Goal: Find specific page/section: Find specific page/section

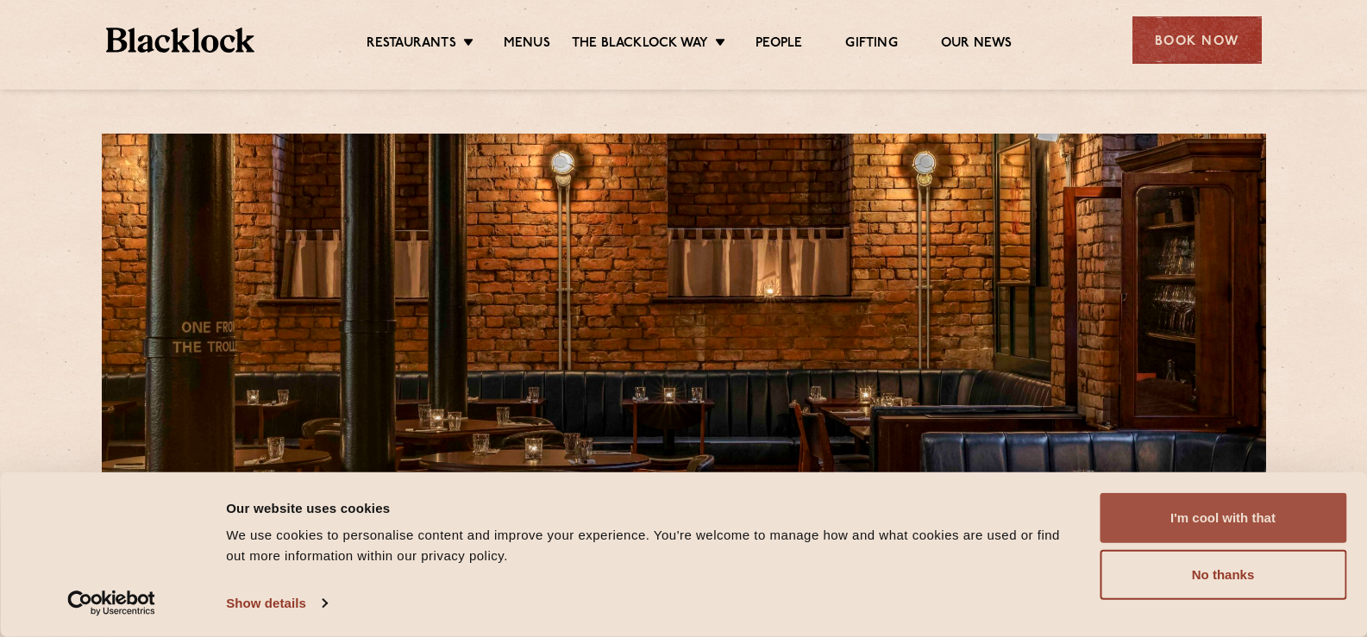
click at [1269, 506] on button "I'm cool with that" at bounding box center [1223, 518] width 247 height 50
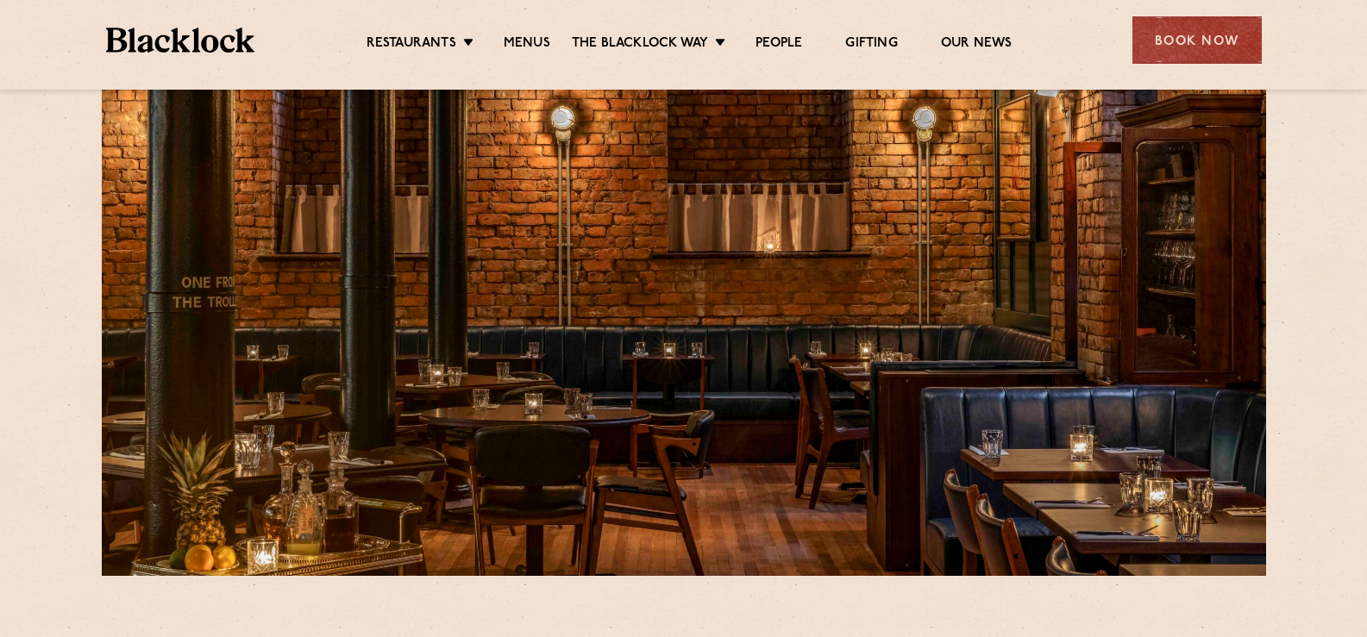
scroll to position [86, 0]
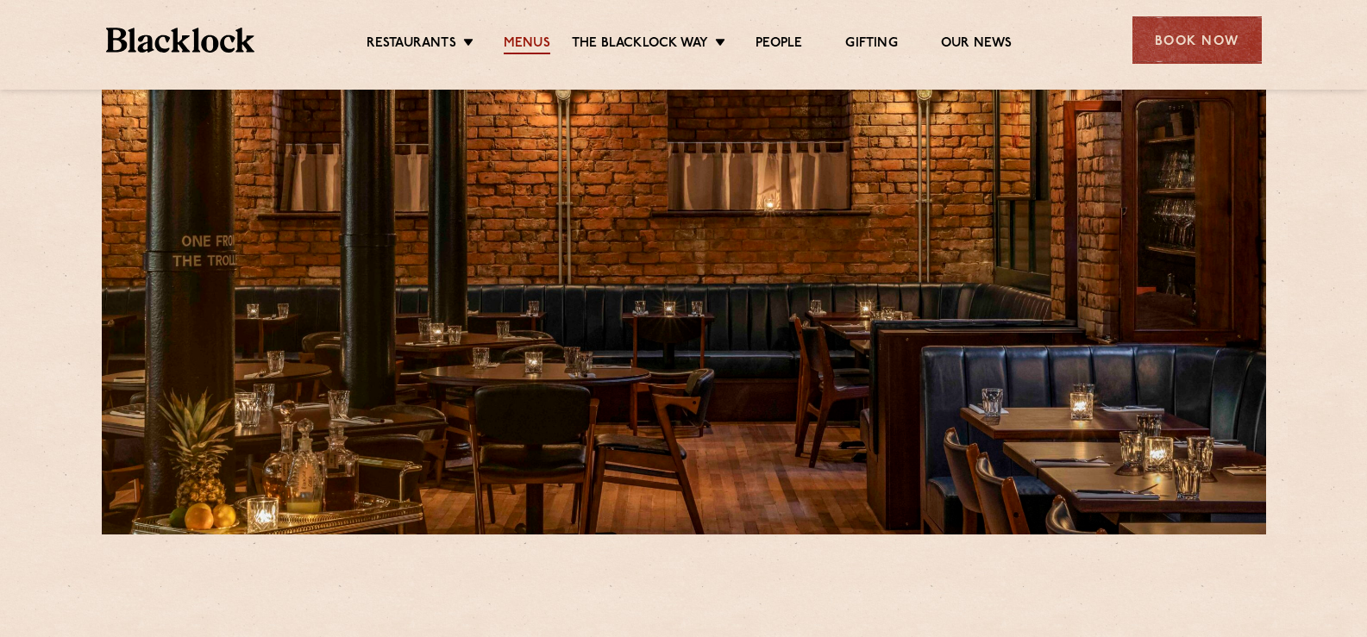
click at [534, 39] on link "Menus" at bounding box center [527, 44] width 47 height 19
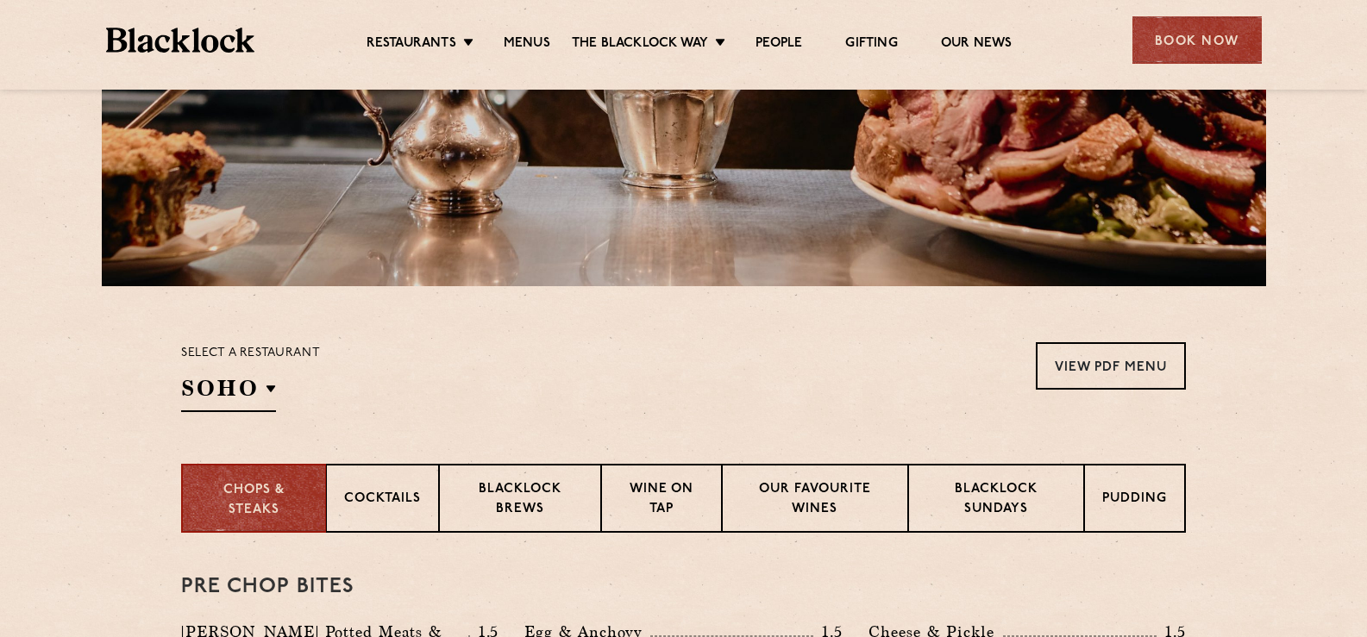
scroll to position [431, 0]
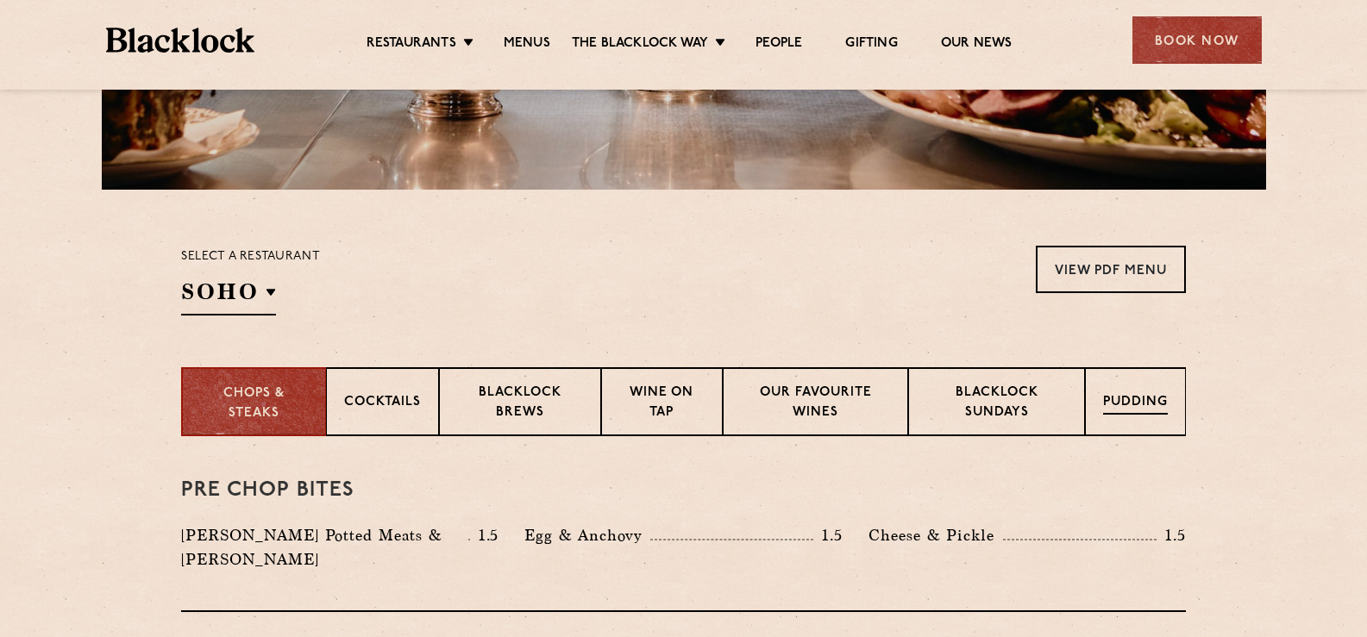
click at [1152, 420] on div "Pudding" at bounding box center [1135, 401] width 101 height 69
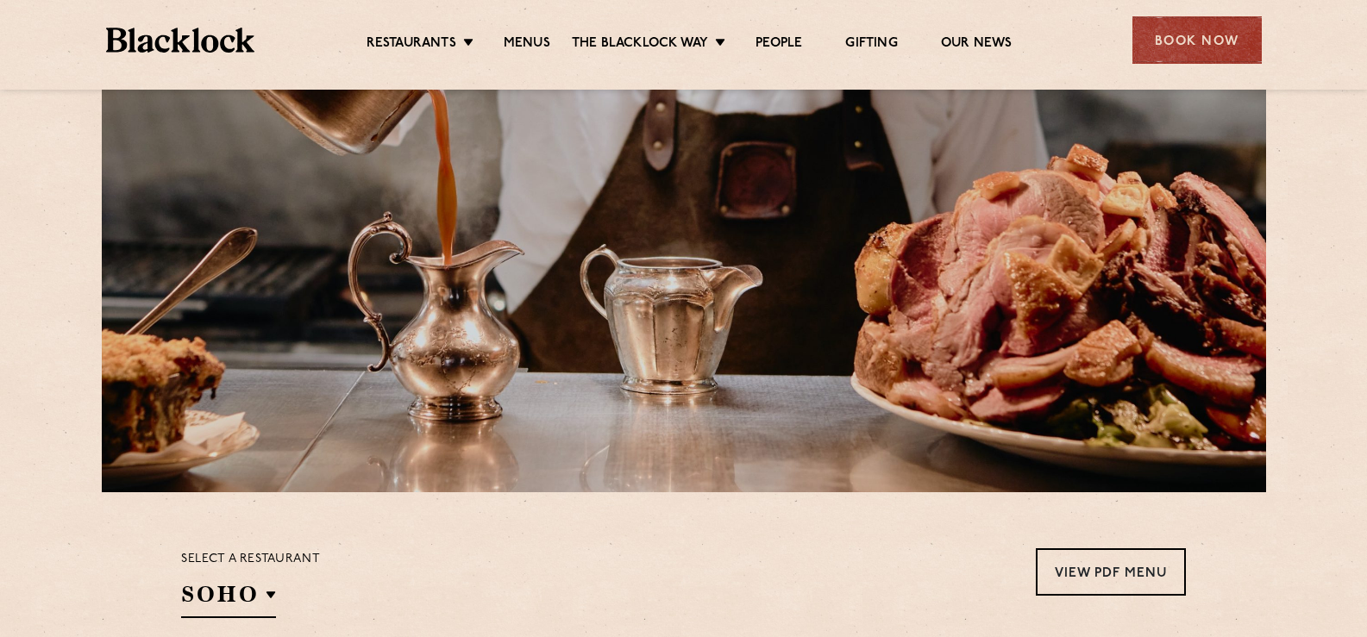
scroll to position [0, 0]
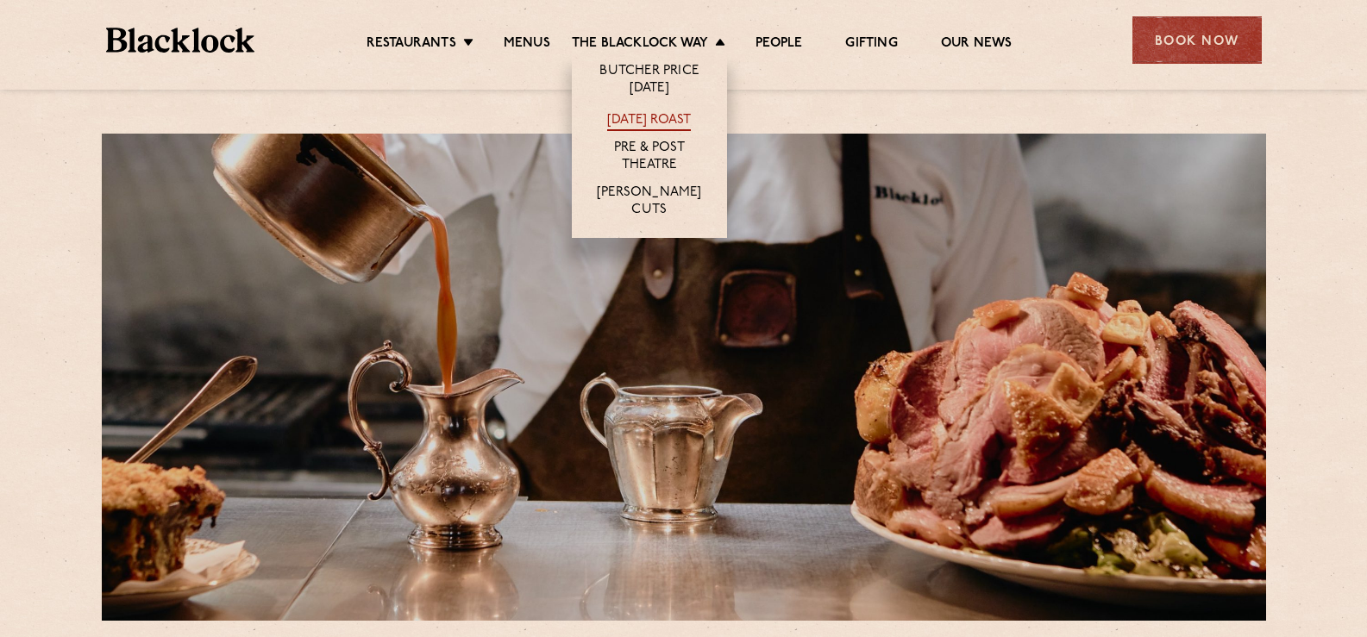
click at [662, 121] on link "[DATE] Roast" at bounding box center [649, 121] width 84 height 19
click at [664, 121] on link "[DATE] Roast" at bounding box center [649, 121] width 84 height 19
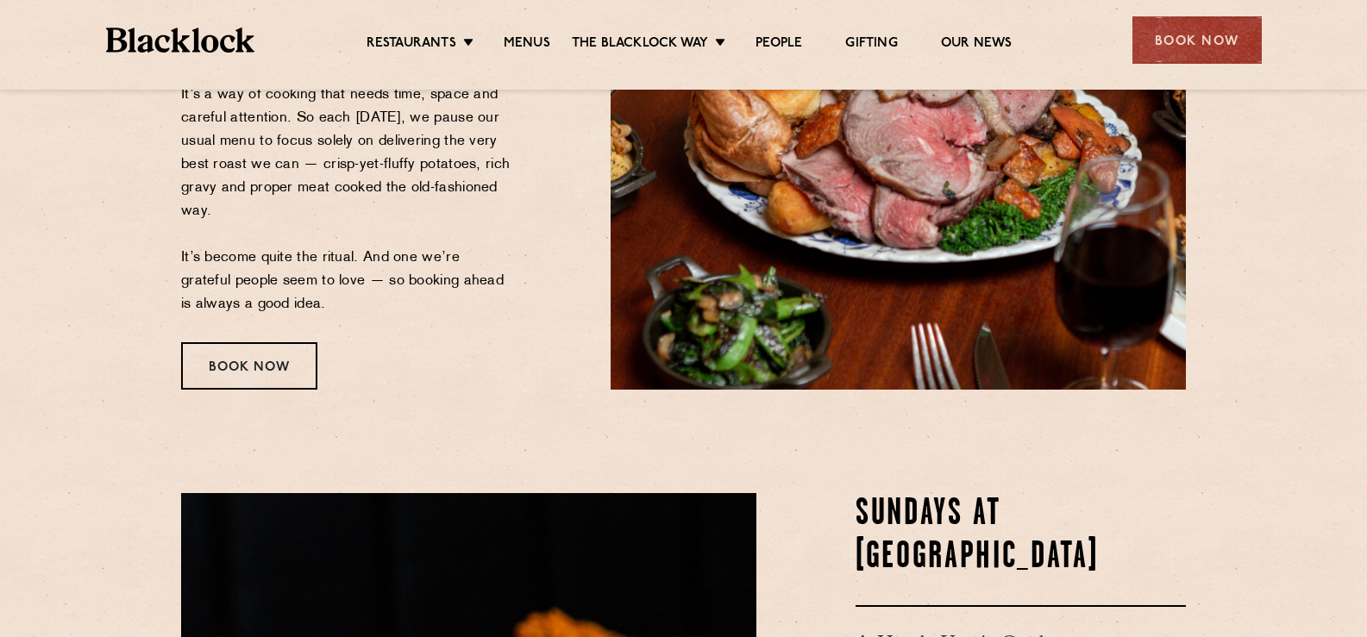
scroll to position [690, 0]
